Goal: Information Seeking & Learning: Compare options

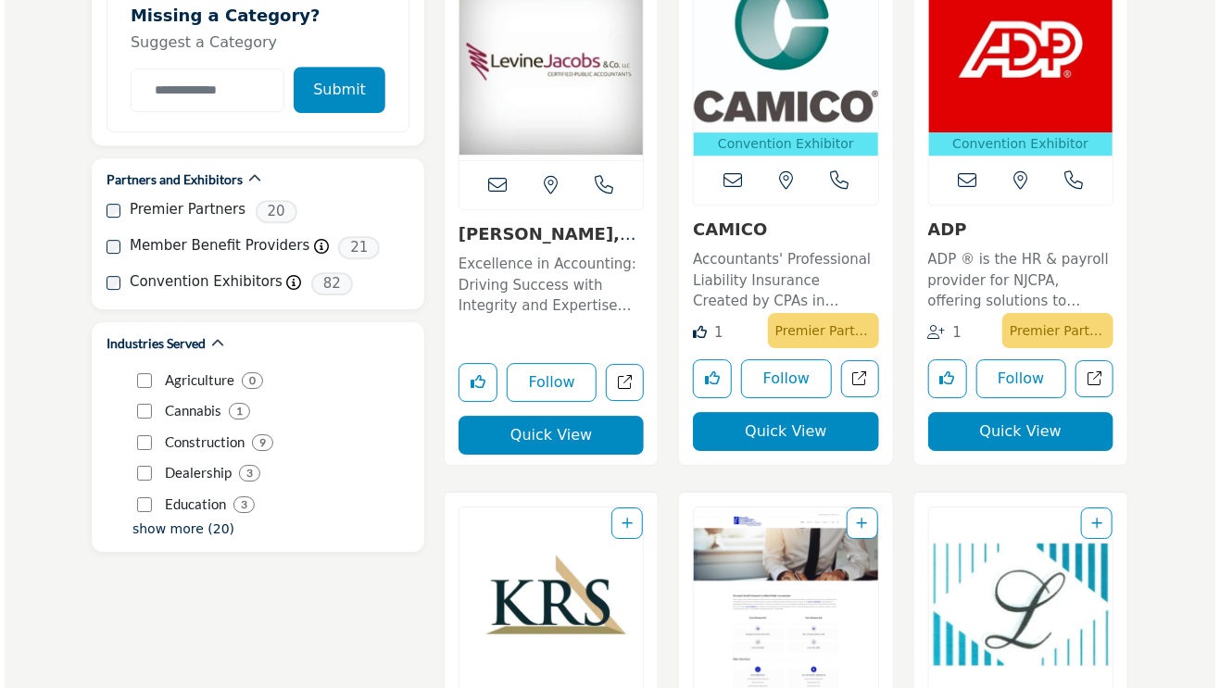
scroll to position [2130, 0]
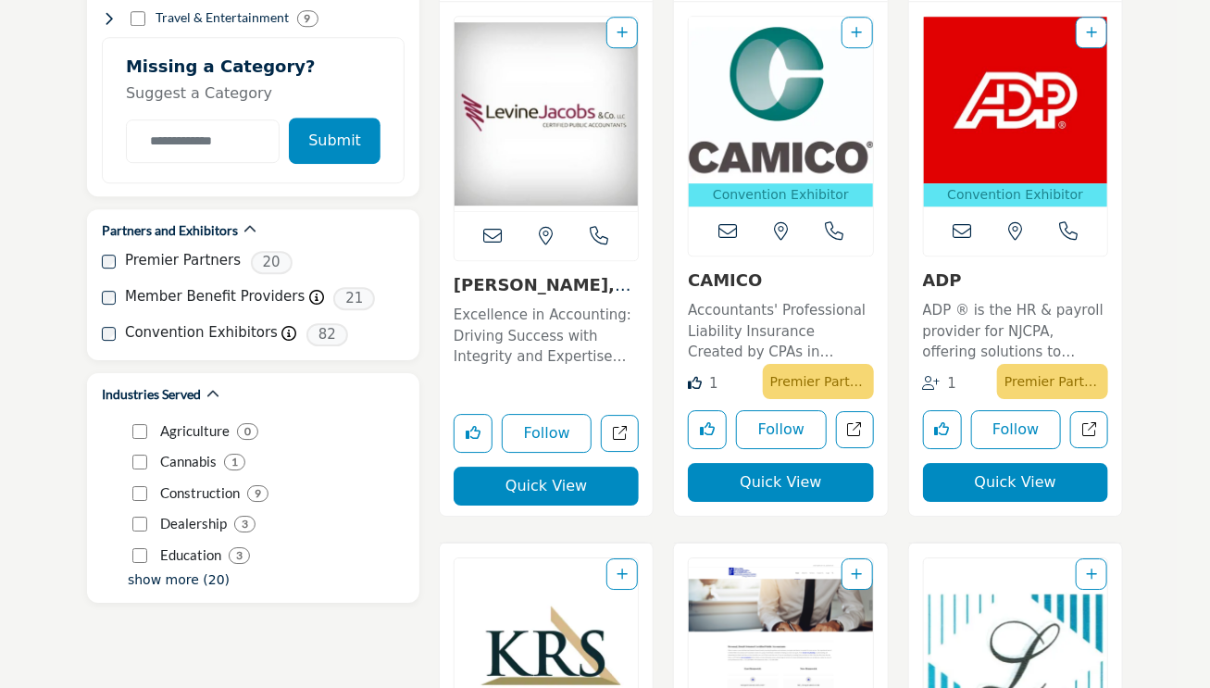
drag, startPoint x: 566, startPoint y: 484, endPoint x: 573, endPoint y: 470, distance: 15.7
click at [566, 484] on button "Quick View" at bounding box center [546, 486] width 185 height 39
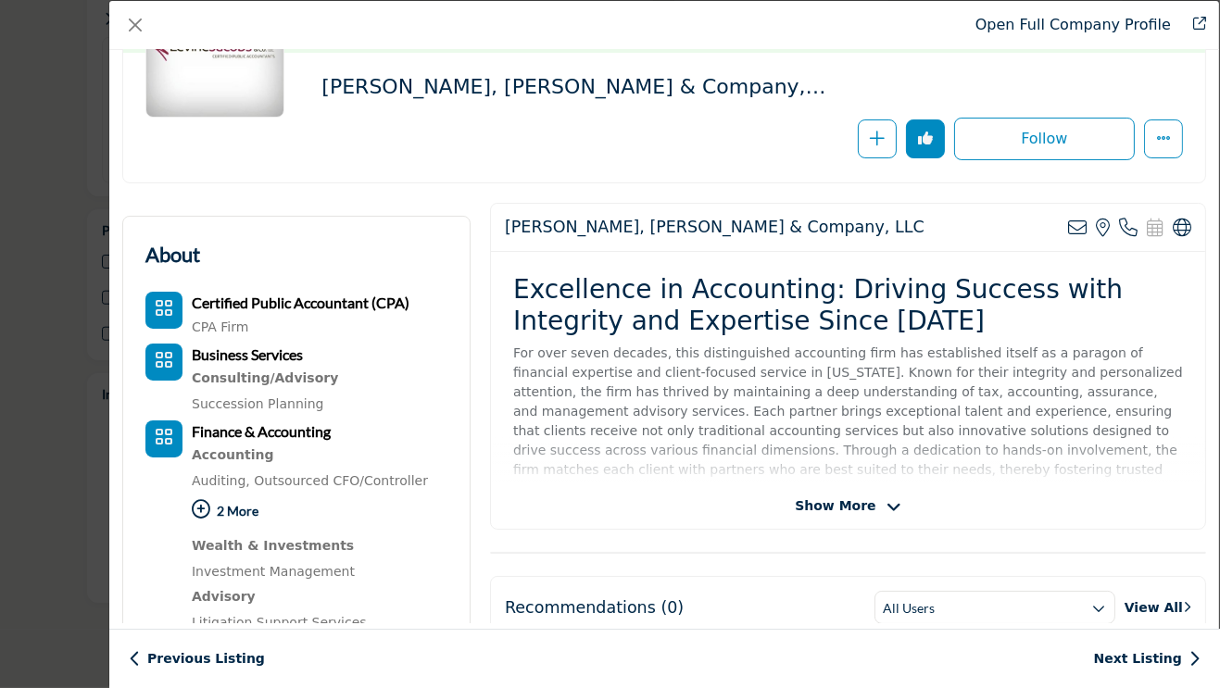
scroll to position [278, 0]
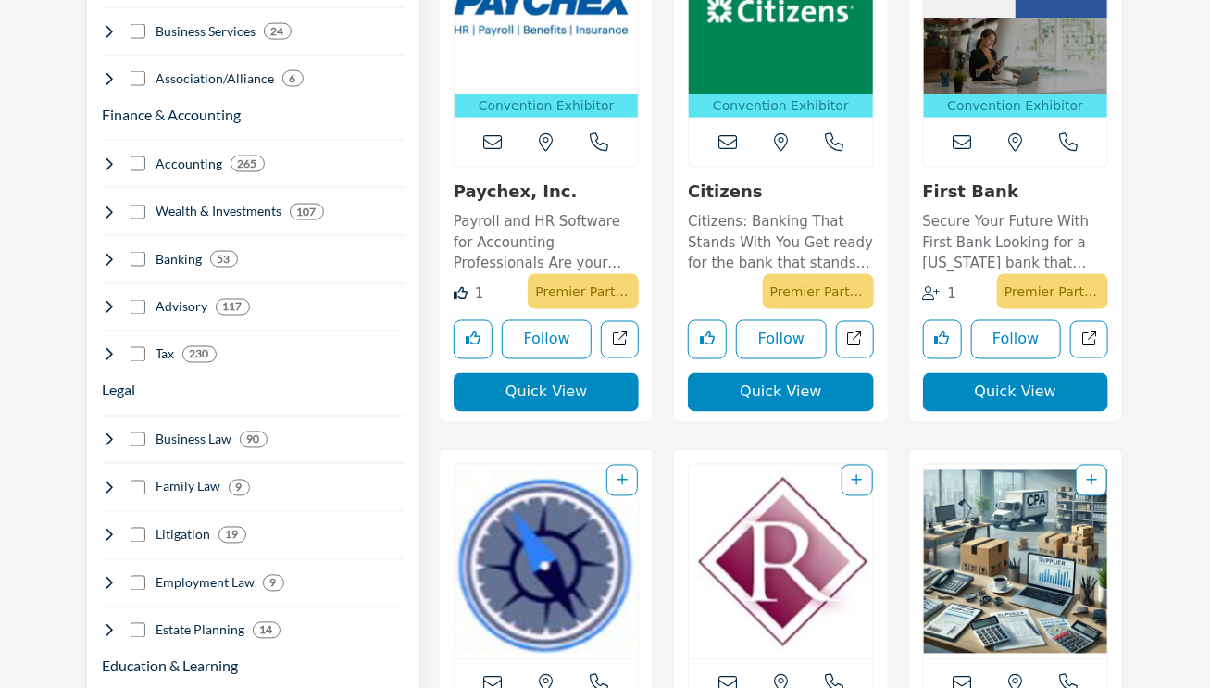
scroll to position [1019, 0]
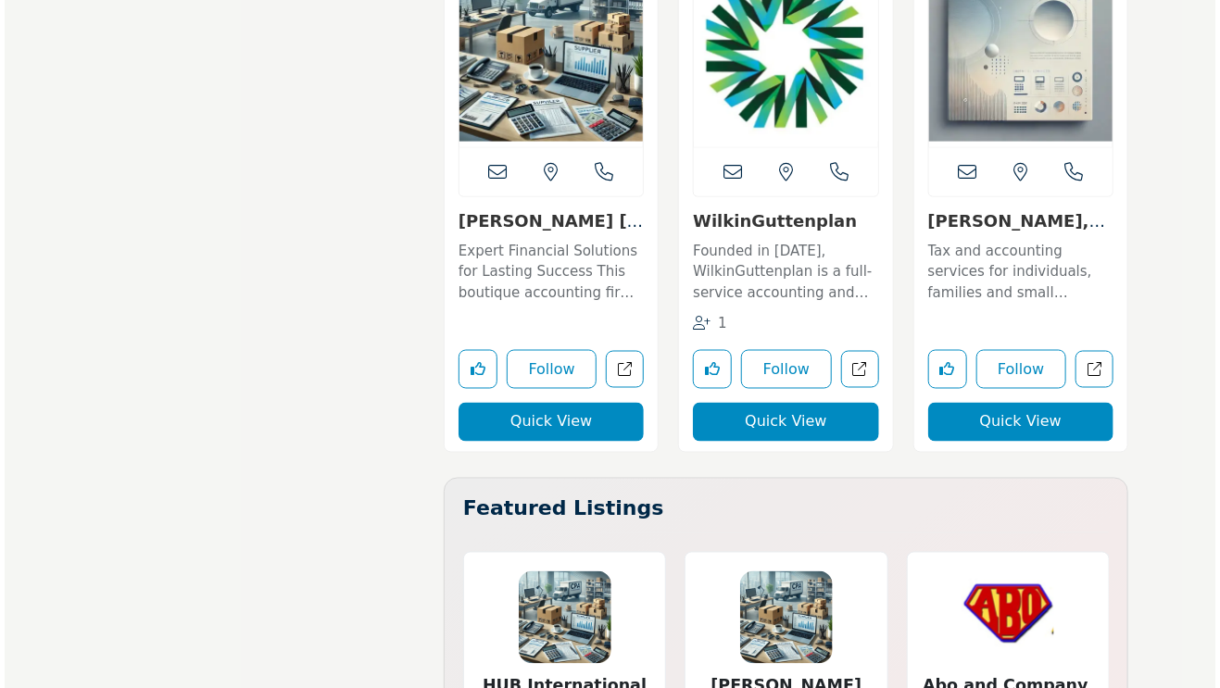
scroll to position [12225, 0]
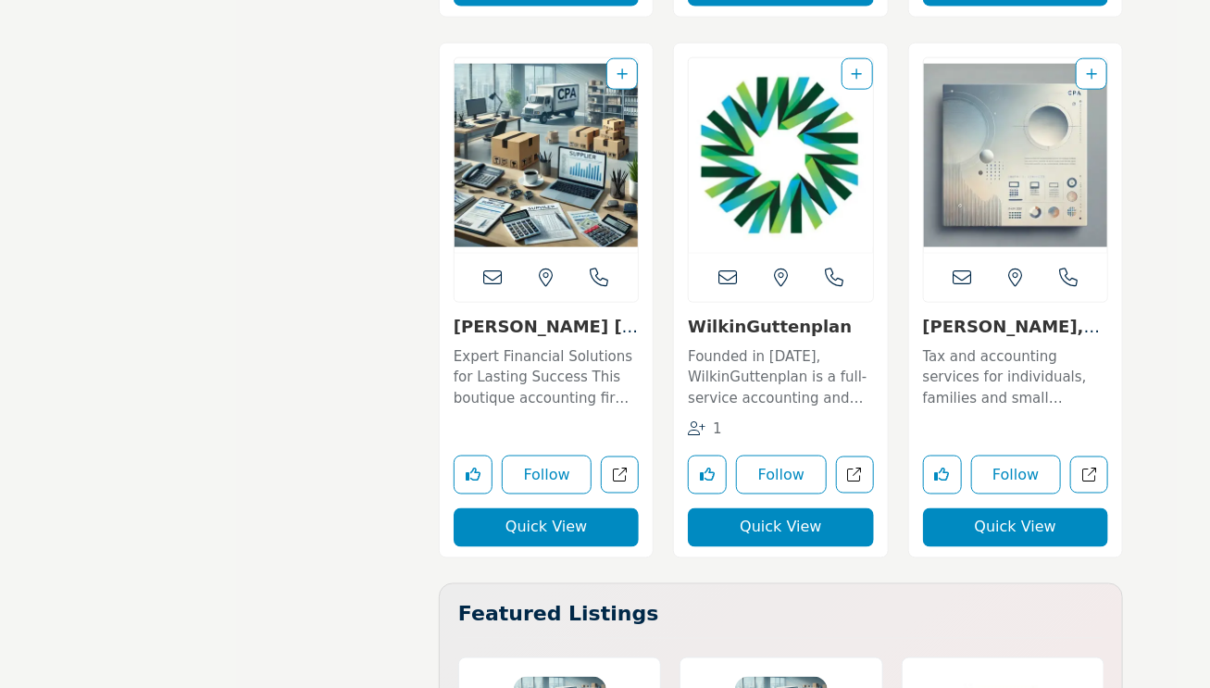
click at [805, 508] on button "Quick View" at bounding box center [780, 527] width 185 height 39
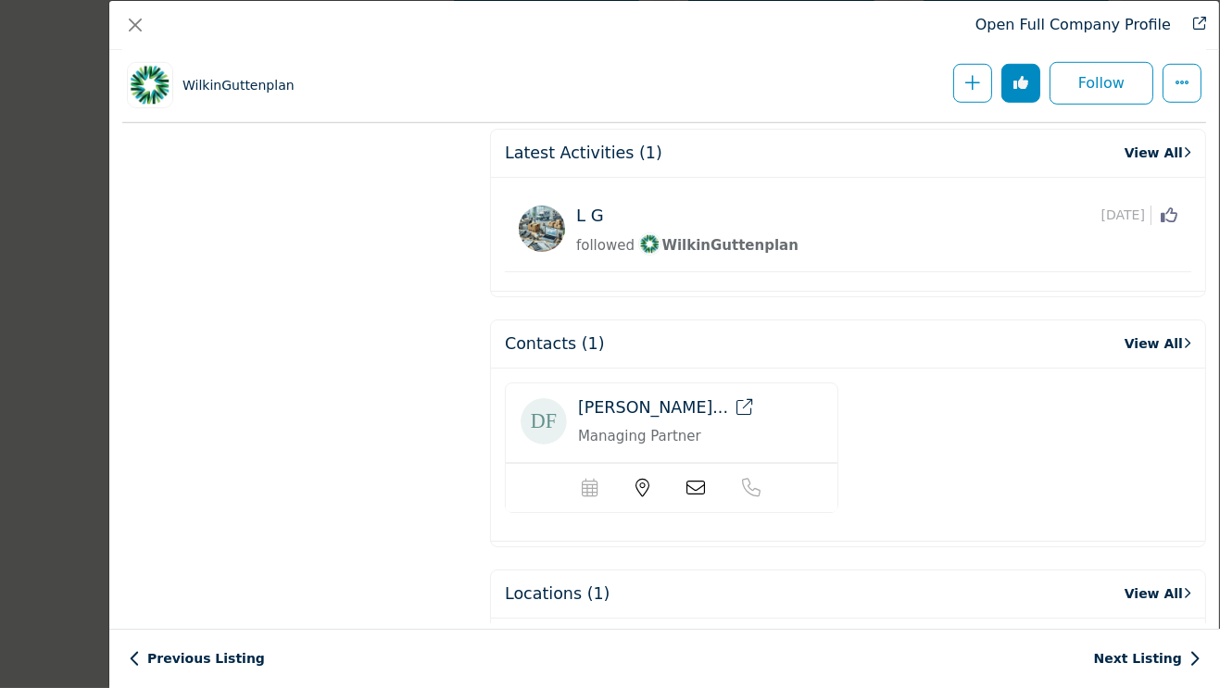
scroll to position [1649, 0]
